Goal: Transaction & Acquisition: Purchase product/service

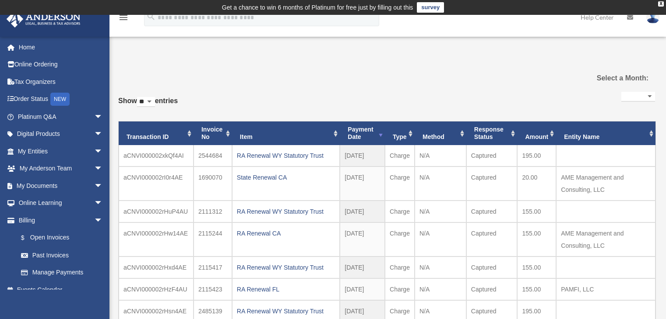
select select
click at [53, 239] on link "$ Open Invoices" at bounding box center [64, 238] width 104 height 18
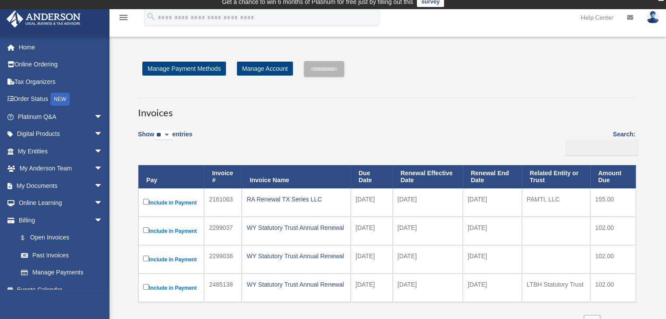
scroll to position [44, 0]
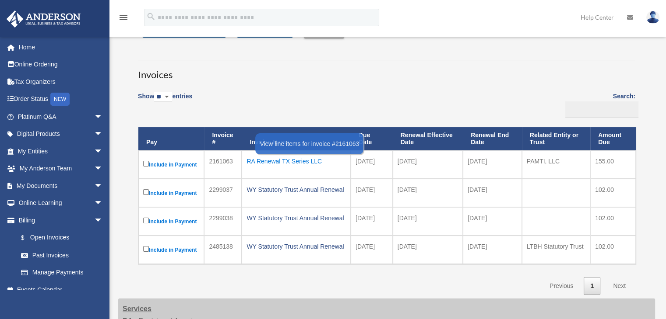
click at [284, 161] on div "RA Renewal TX Series LLC" at bounding box center [295, 161] width 99 height 12
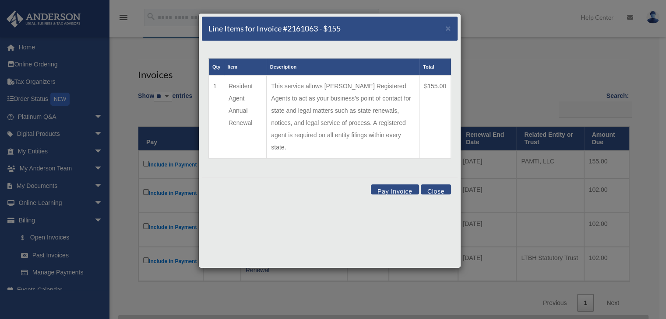
click at [436, 185] on button "Close" at bounding box center [435, 190] width 30 height 10
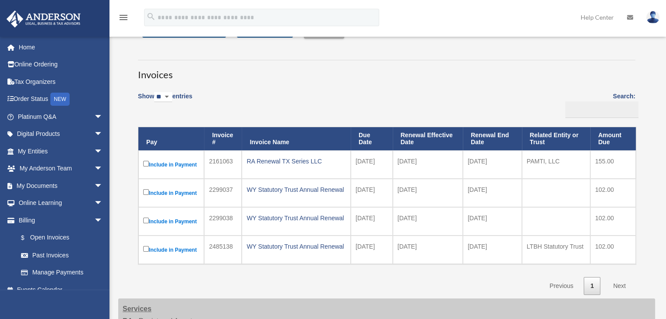
click at [216, 162] on td "2161063" at bounding box center [223, 165] width 38 height 28
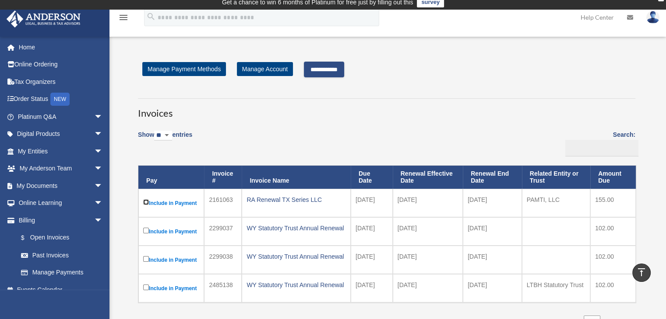
scroll to position [0, 0]
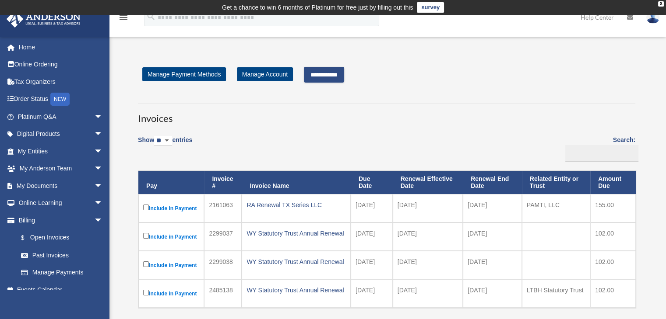
click at [325, 73] on input "**********" at bounding box center [324, 75] width 40 height 16
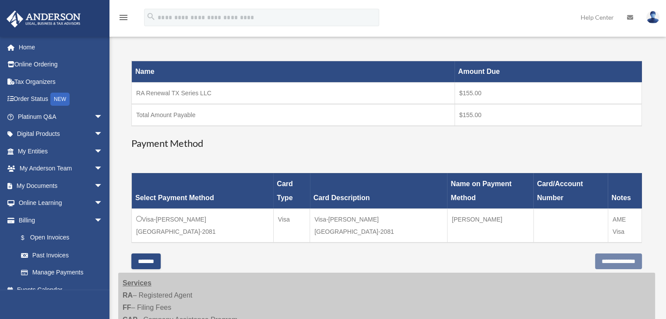
scroll to position [175, 0]
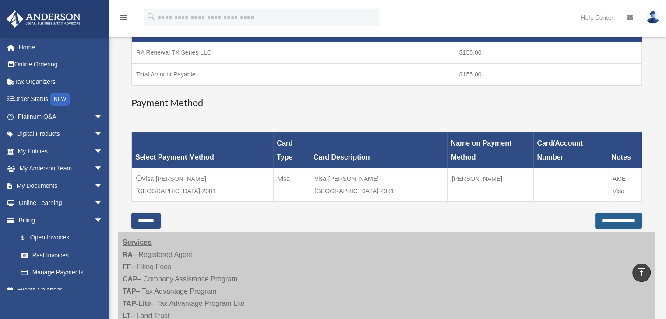
click at [599, 213] on input "**********" at bounding box center [618, 221] width 47 height 16
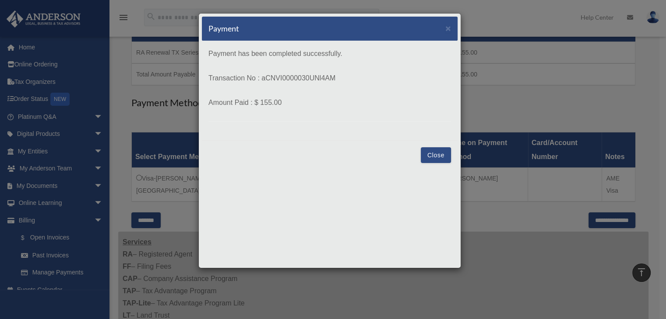
click at [436, 153] on button "Close" at bounding box center [435, 155] width 30 height 16
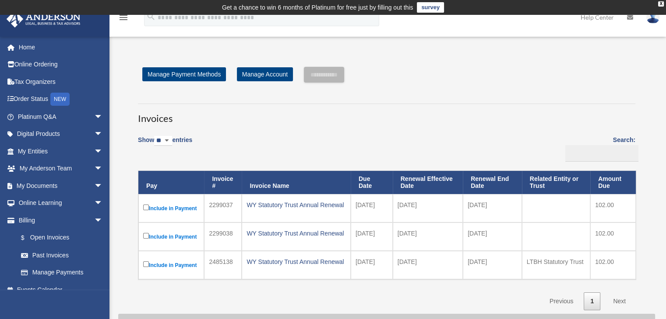
click at [650, 20] on img at bounding box center [652, 17] width 13 height 13
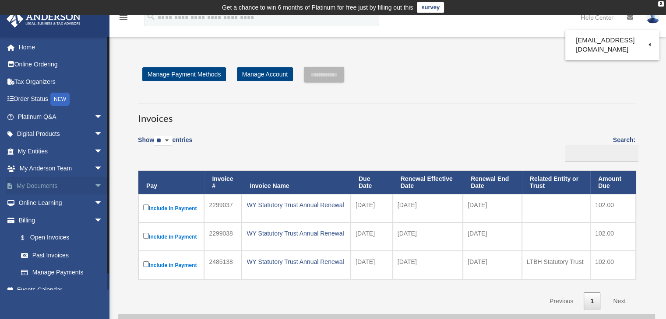
click at [48, 189] on link "My Documents arrow_drop_down" at bounding box center [61, 186] width 110 height 18
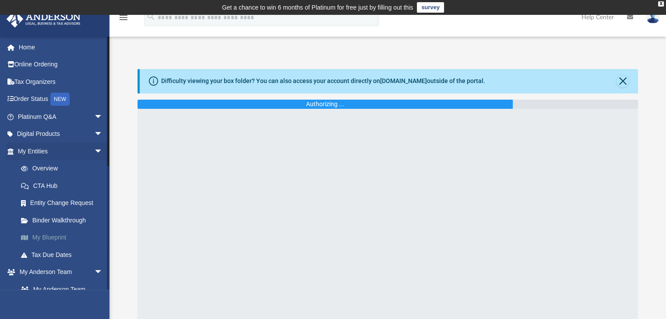
click at [59, 234] on link "My Blueprint" at bounding box center [64, 238] width 104 height 18
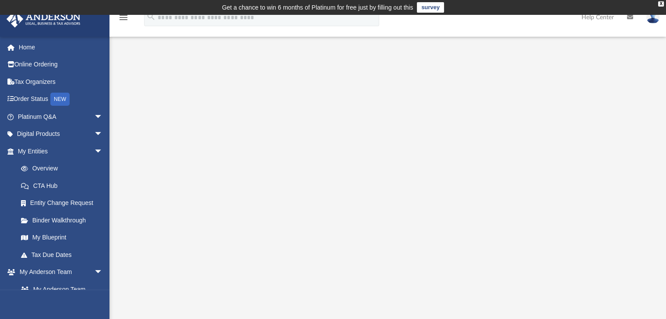
click at [655, 18] on img at bounding box center [652, 17] width 13 height 13
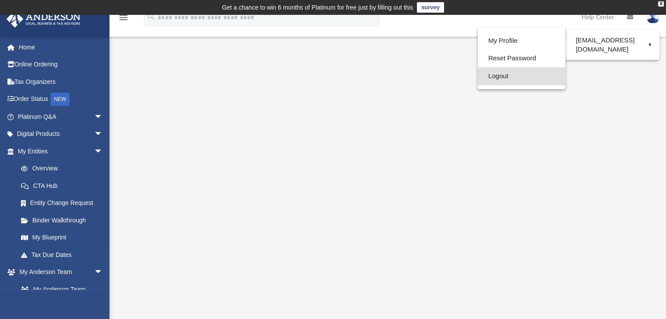
click at [490, 76] on link "Logout" at bounding box center [521, 76] width 88 height 18
